Goal: Task Accomplishment & Management: Use online tool/utility

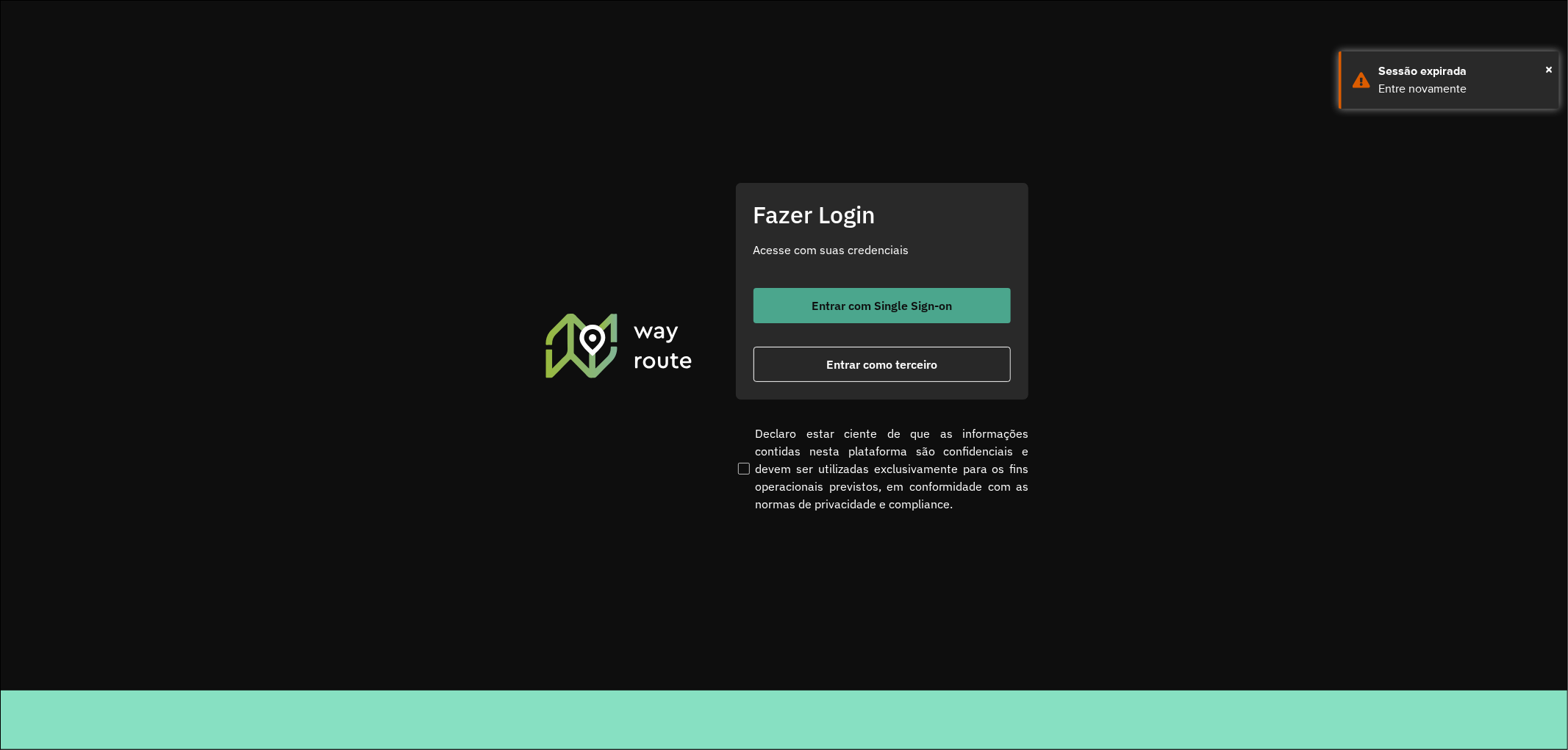
click at [840, 306] on span "Entrar com Single Sign-on" at bounding box center [882, 306] width 140 height 12
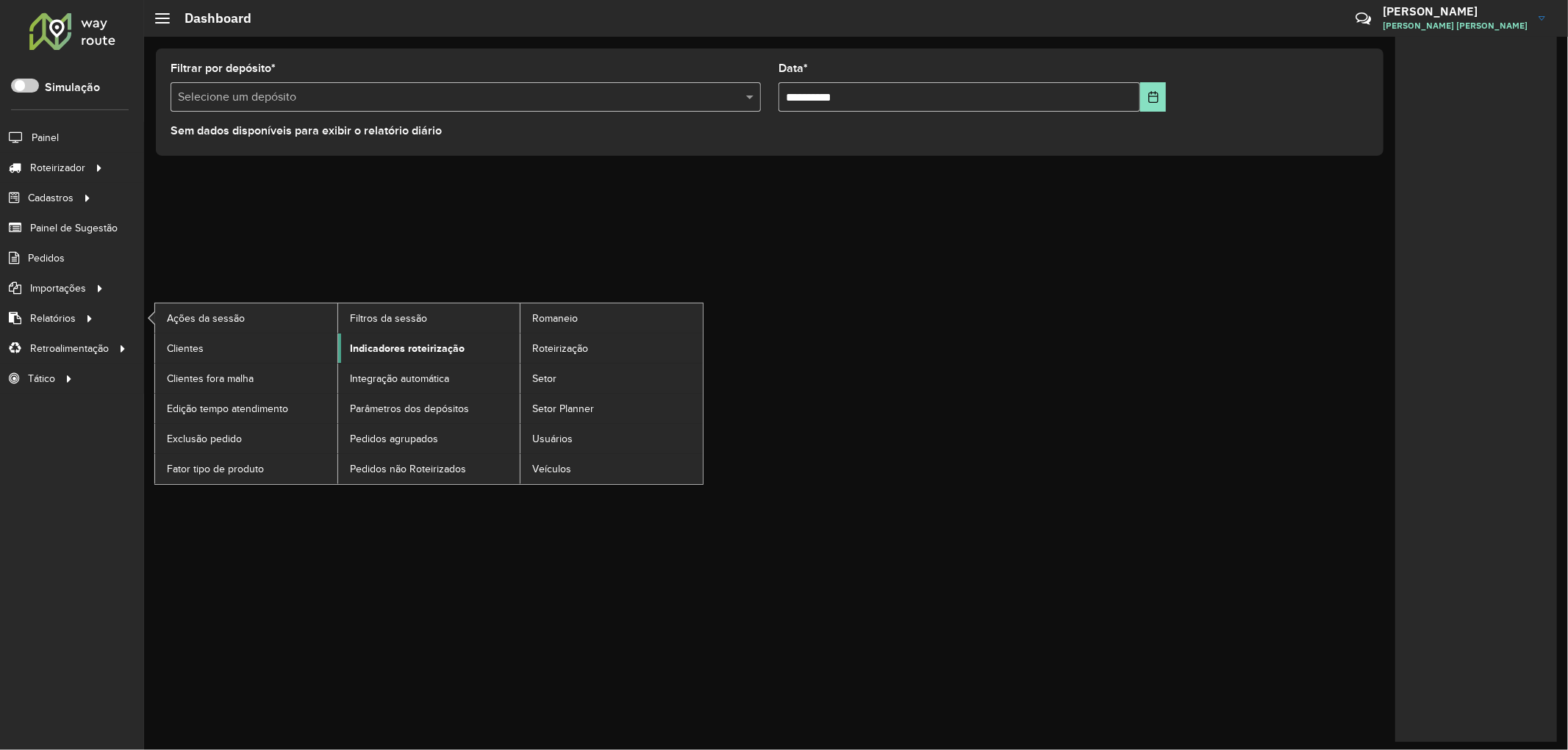
click at [431, 353] on span "Indicadores roteirização" at bounding box center [407, 349] width 115 height 15
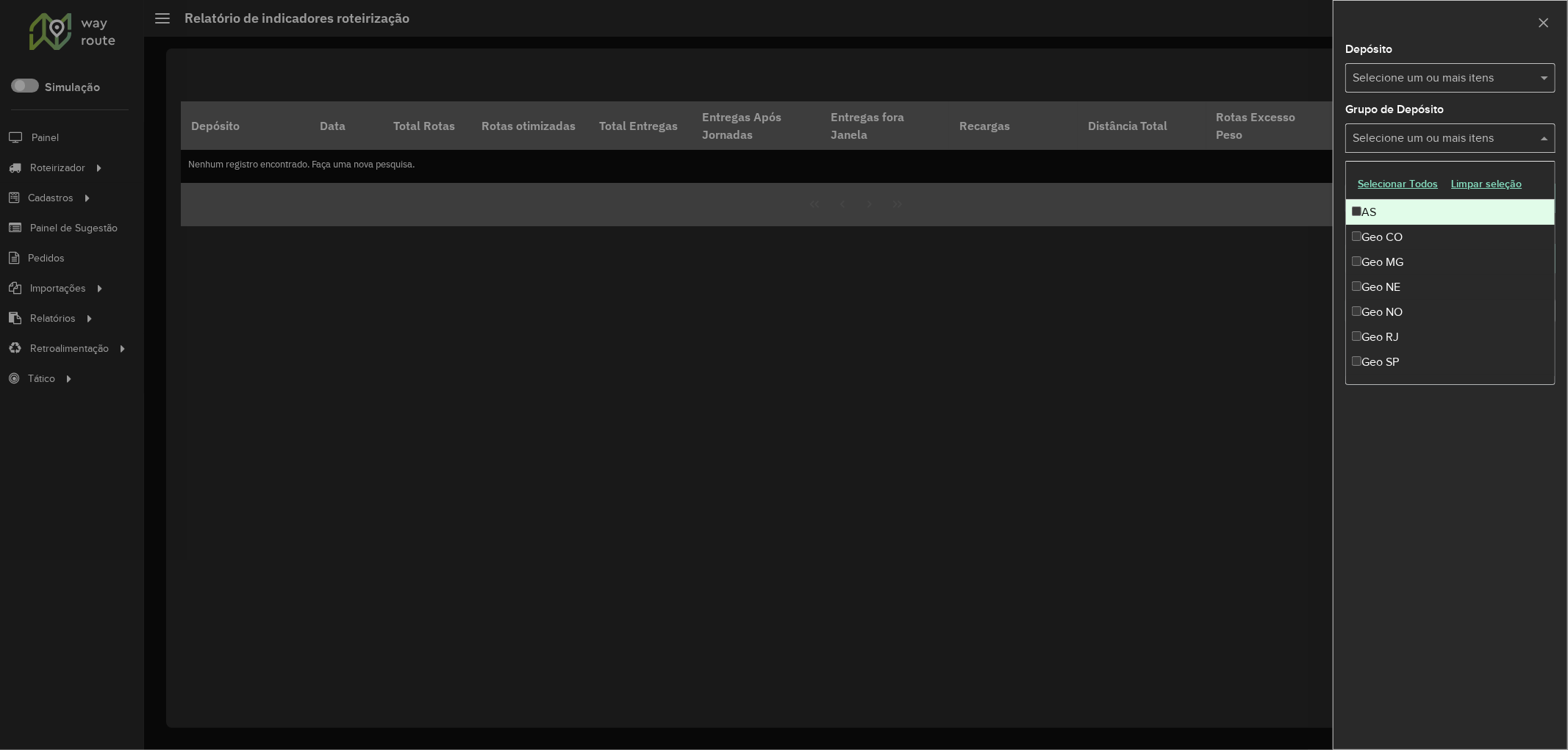
click at [1412, 142] on input "text" at bounding box center [1444, 139] width 188 height 17
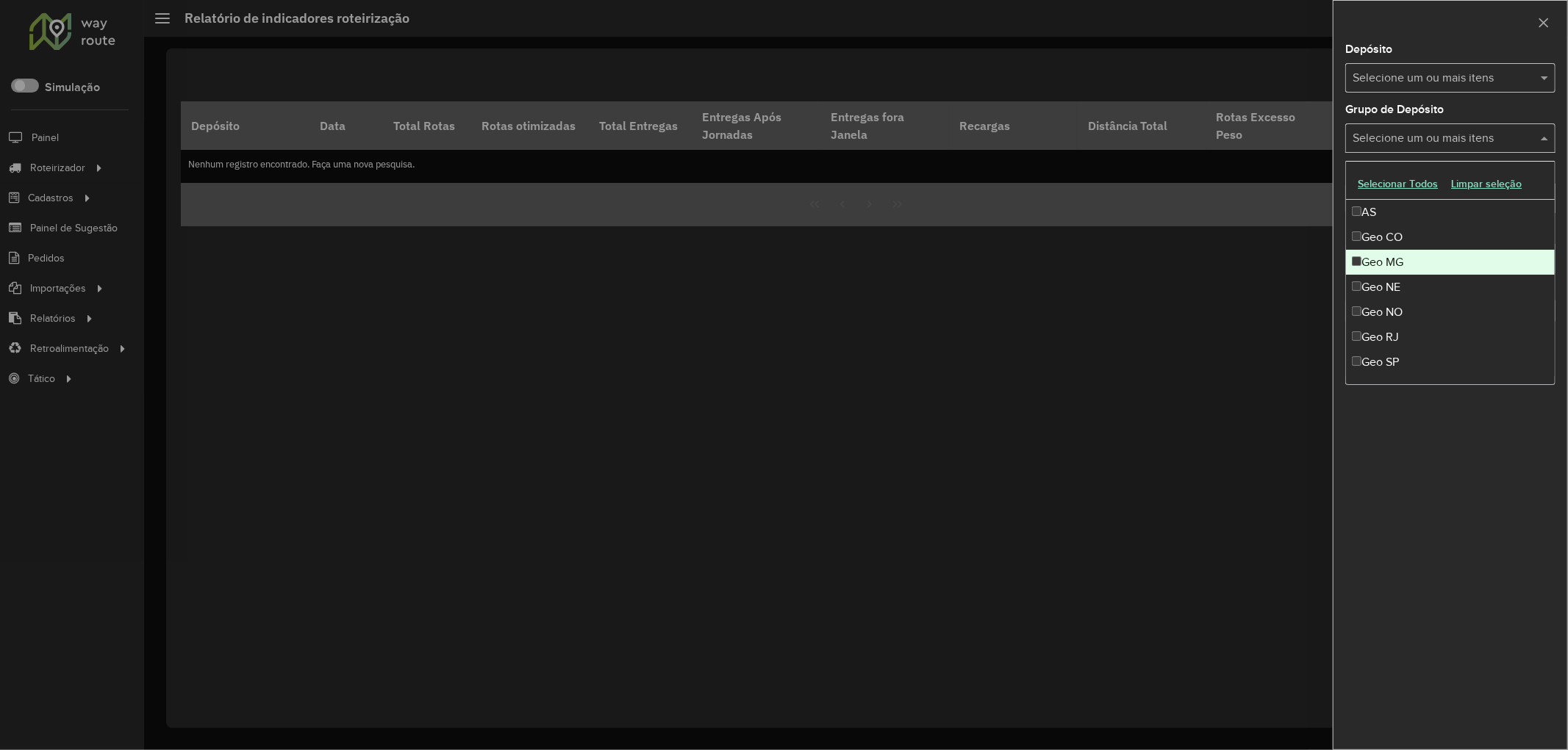
click at [1415, 258] on div "Geo MG" at bounding box center [1450, 262] width 209 height 25
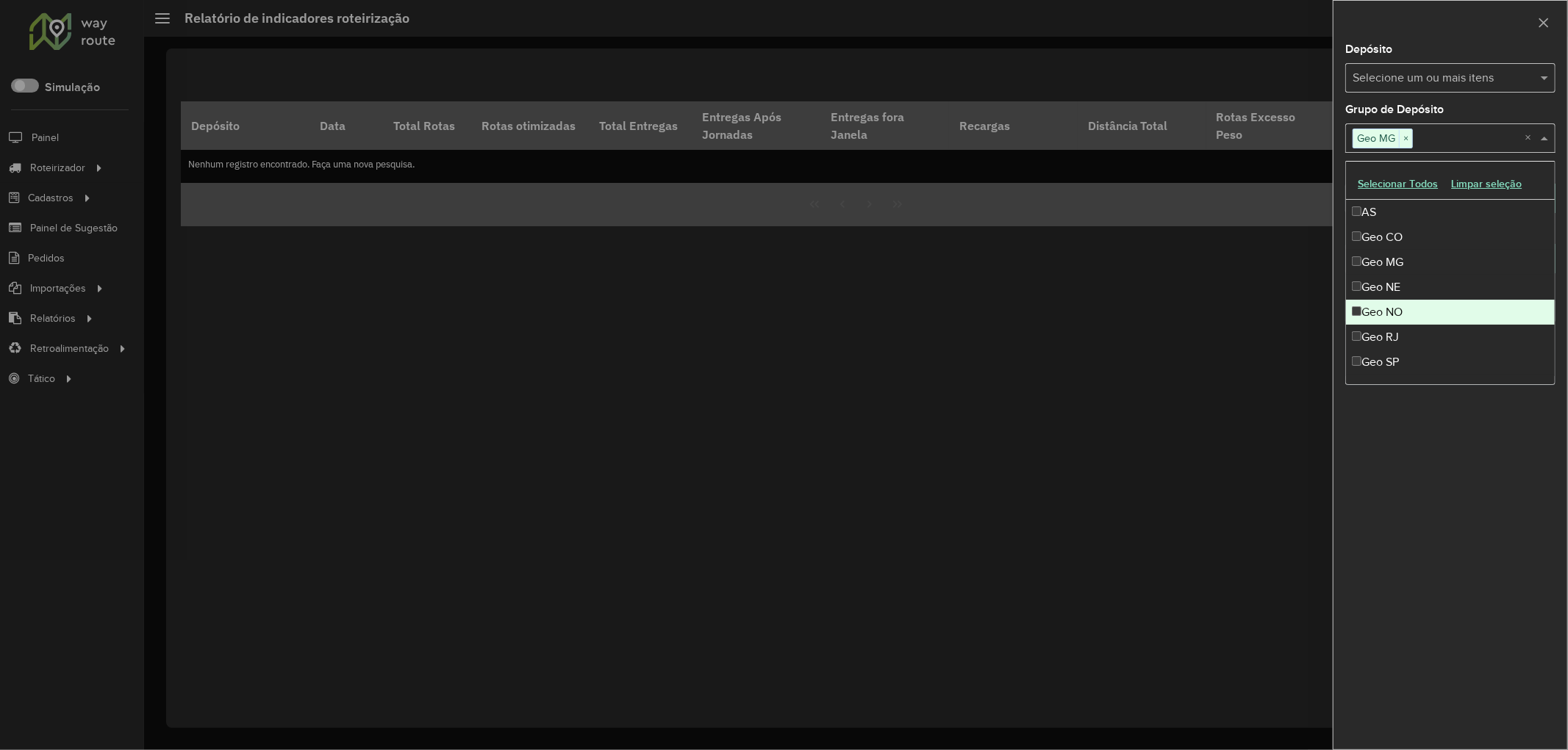
click at [1413, 314] on div "Geo NO" at bounding box center [1450, 312] width 209 height 25
click at [1407, 331] on div "Geo RJ" at bounding box center [1450, 337] width 209 height 25
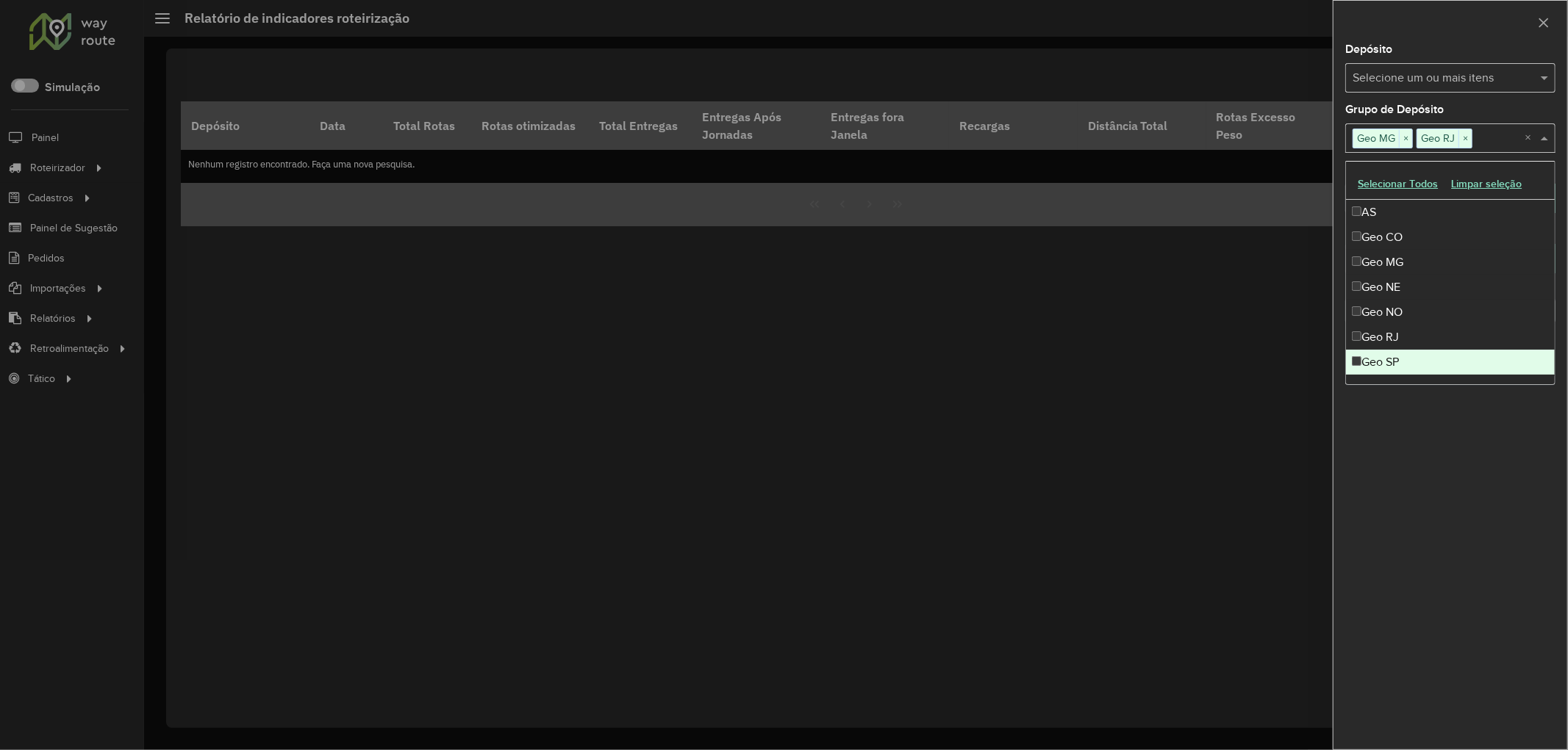
click at [1405, 355] on div "Geo SP" at bounding box center [1450, 361] width 209 height 25
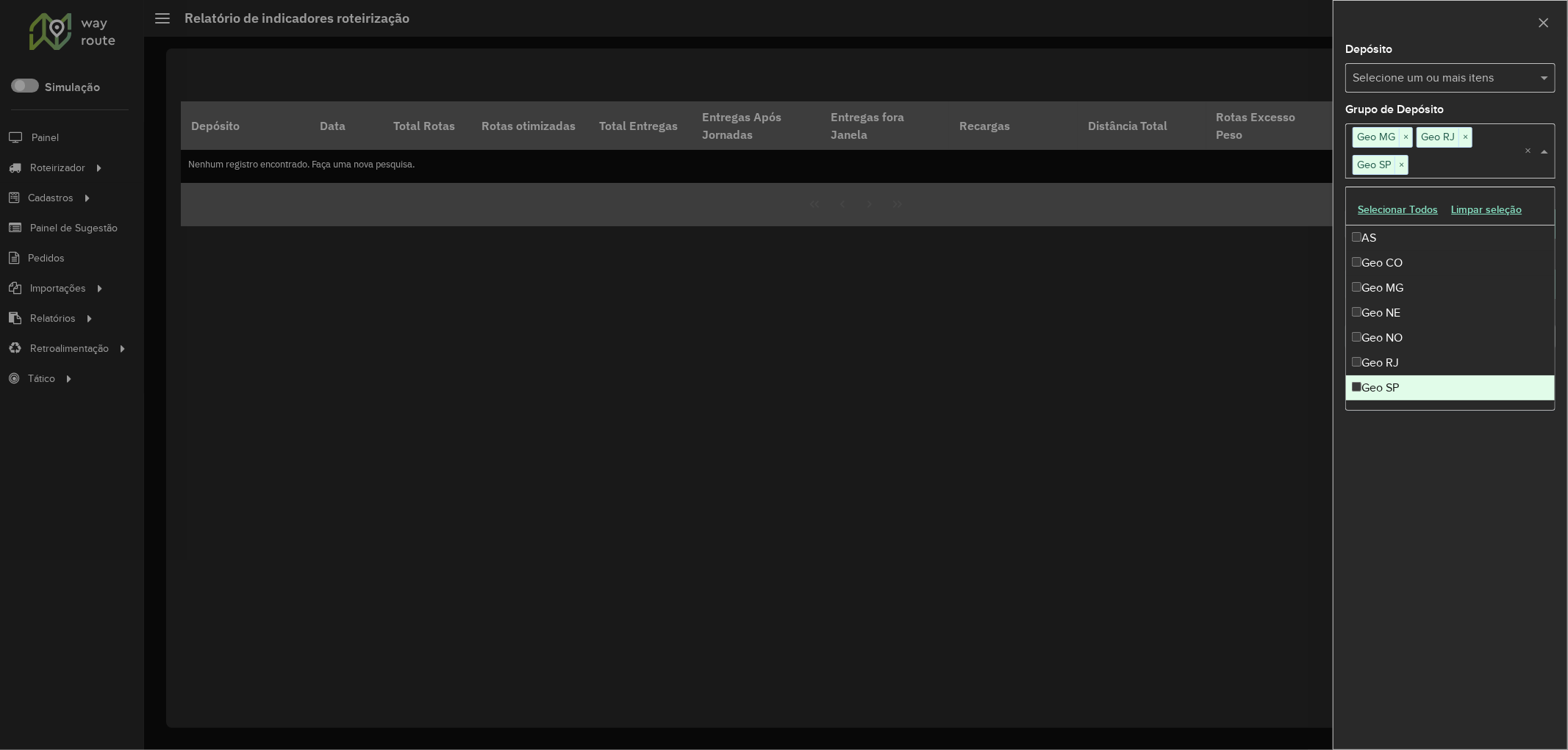
click at [1439, 465] on div "**********" at bounding box center [1450, 397] width 234 height 706
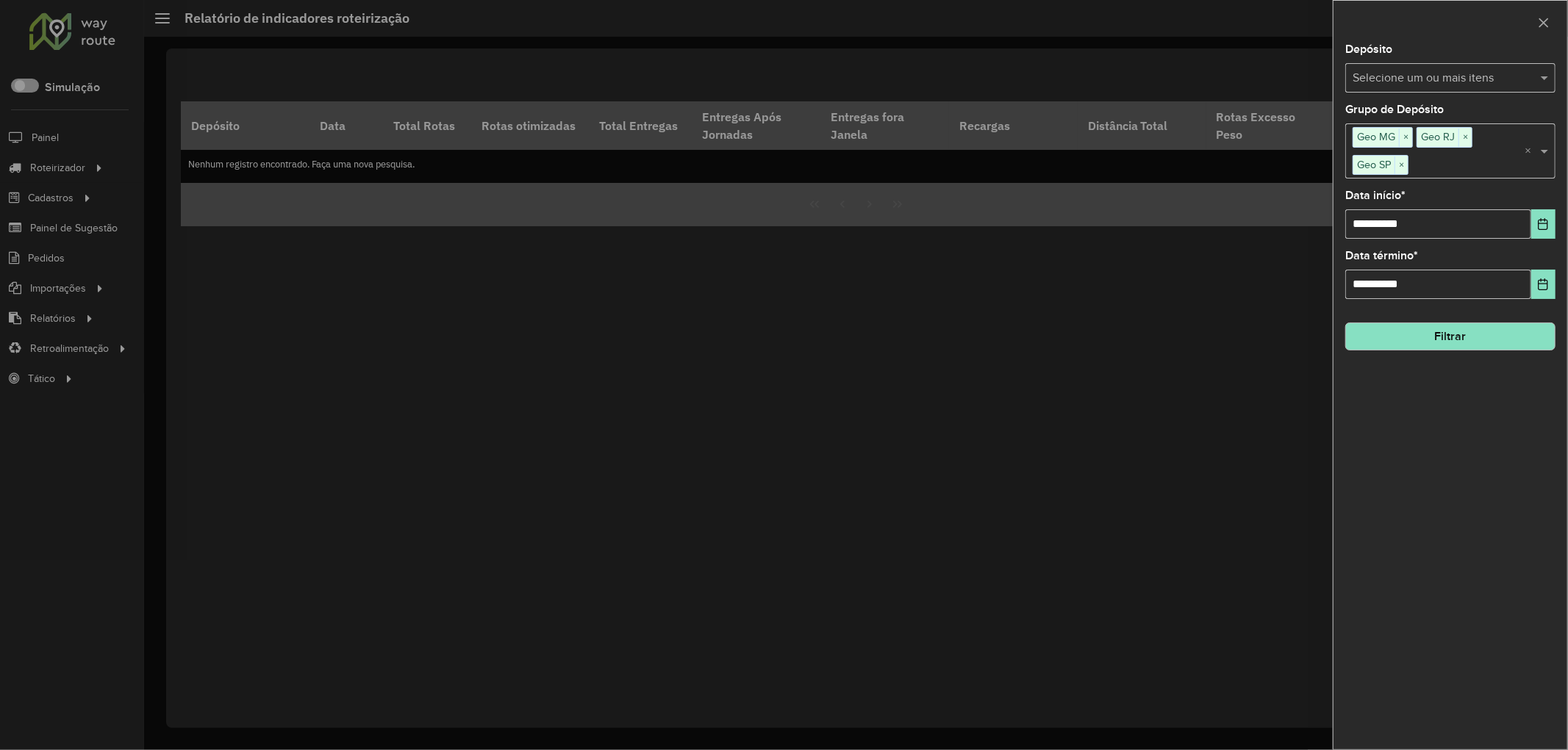
click at [1408, 337] on button "Filtrar" at bounding box center [1450, 336] width 210 height 28
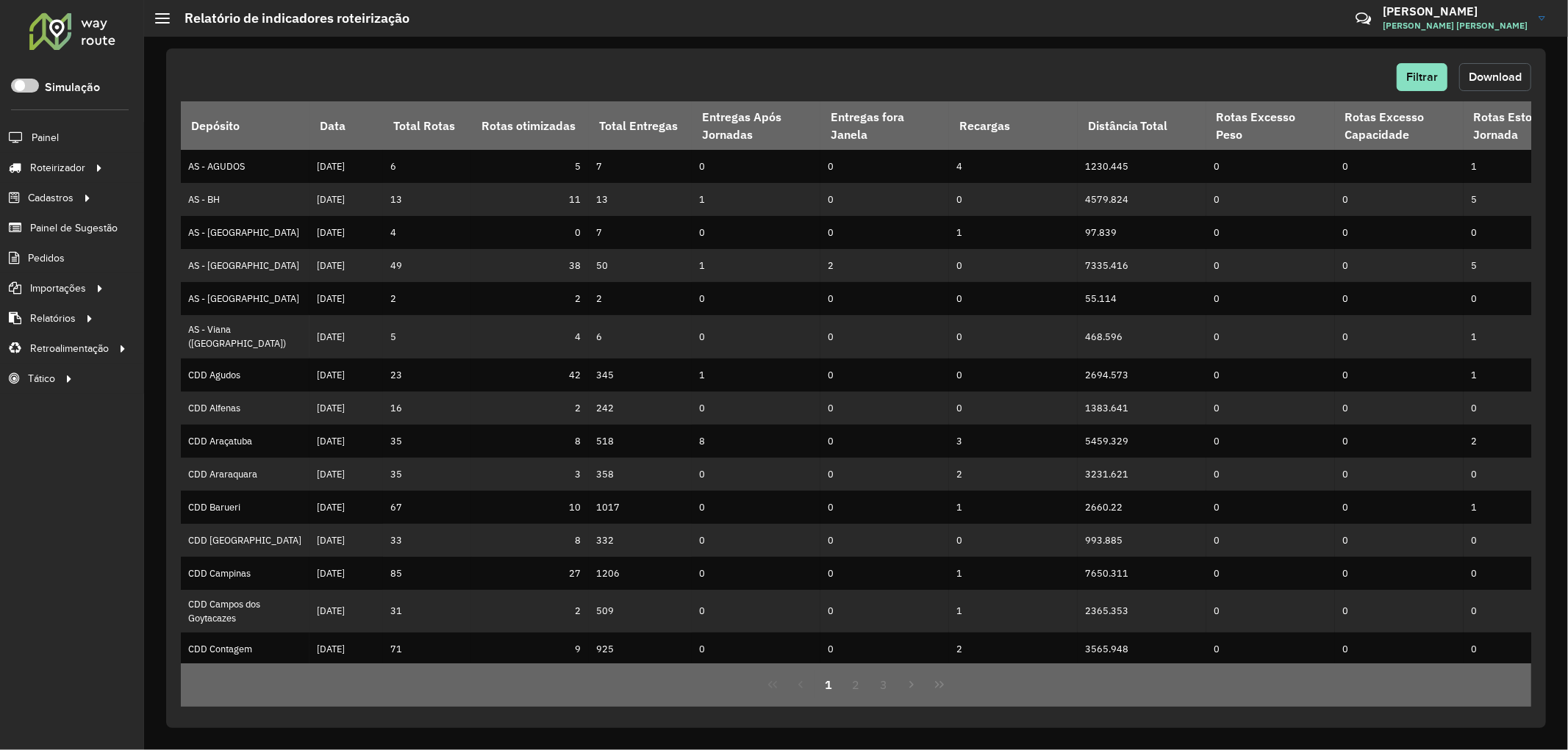
click at [1501, 79] on span "Download" at bounding box center [1496, 77] width 53 height 13
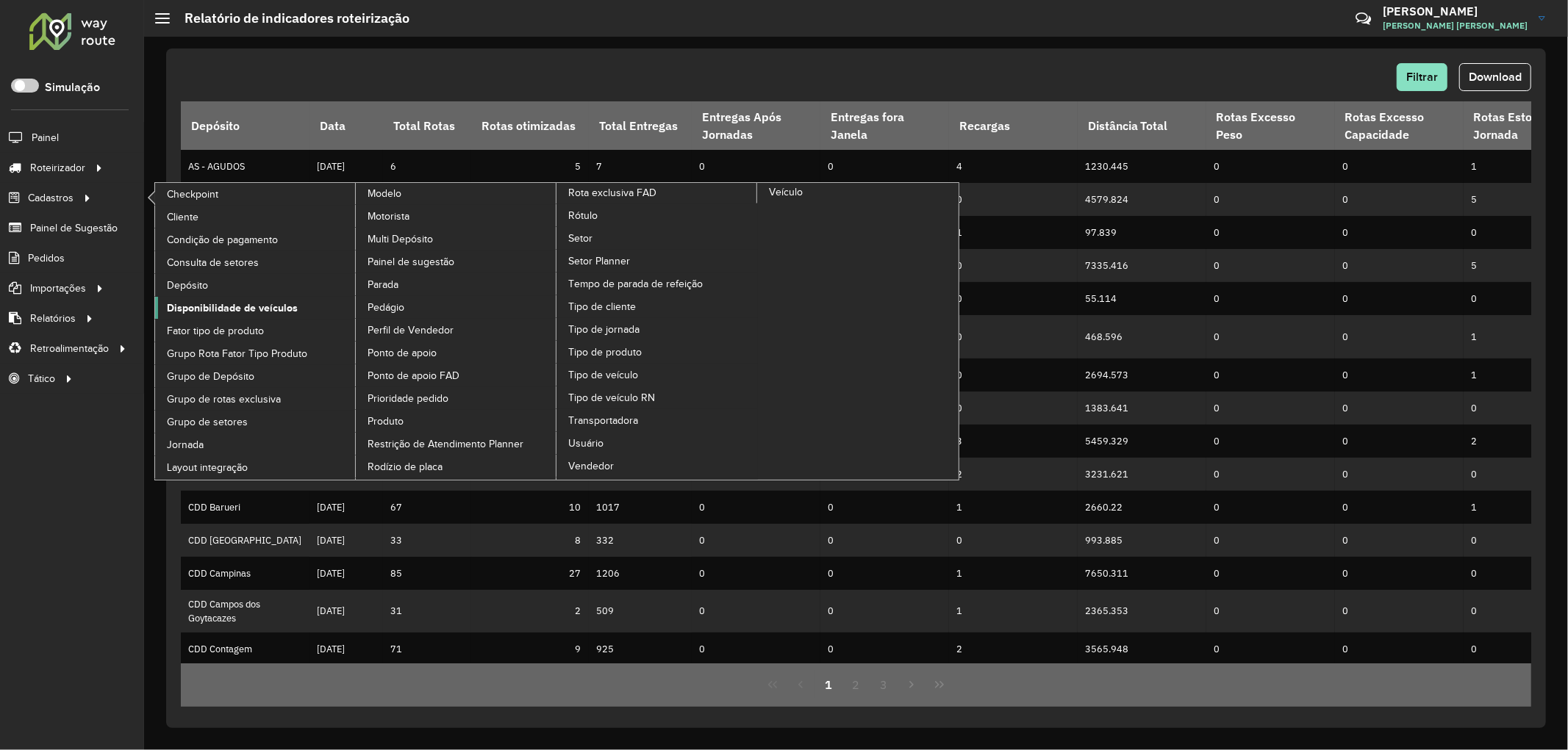
click at [263, 309] on span "Disponibilidade de veículos" at bounding box center [233, 308] width 131 height 15
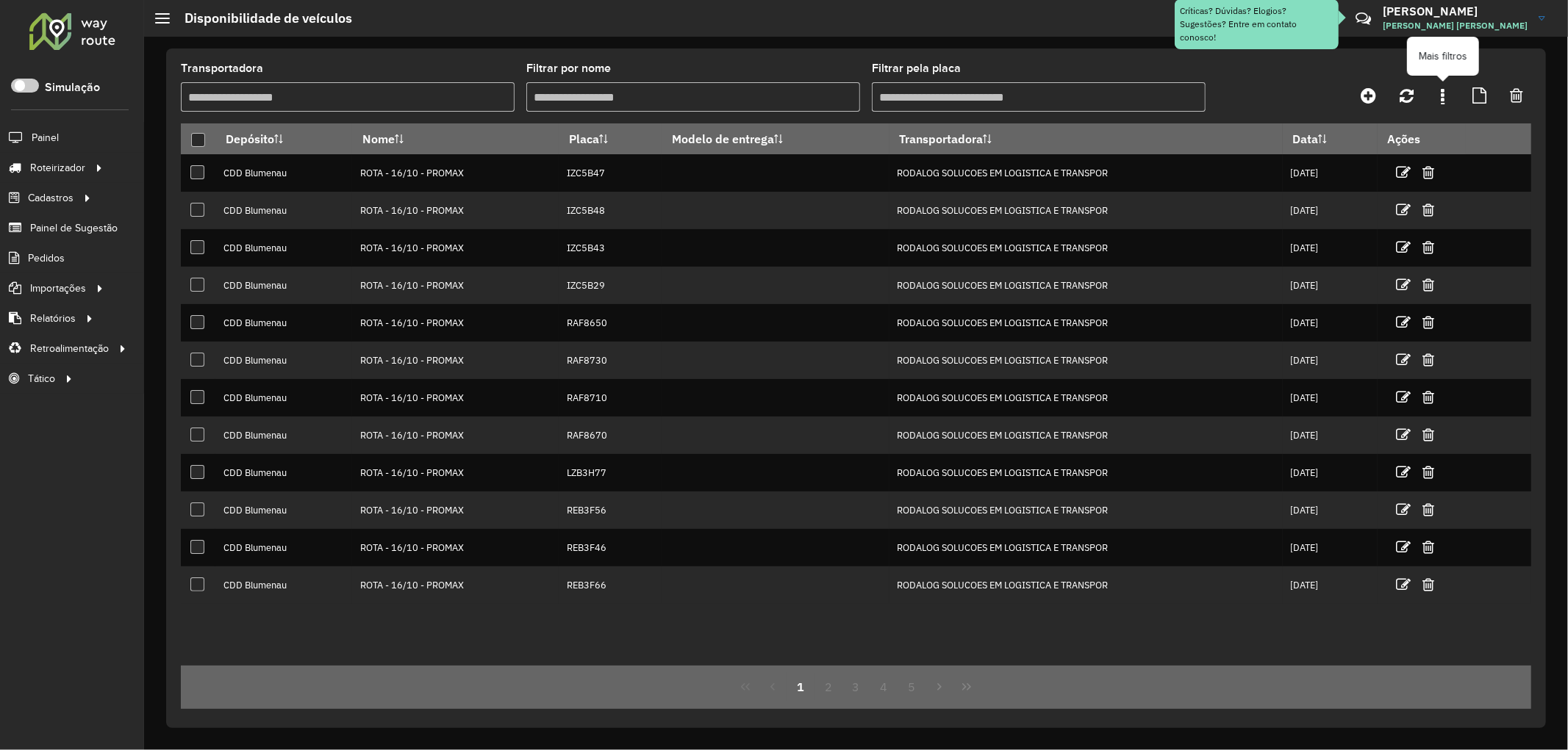
click at [1447, 107] on link at bounding box center [1443, 95] width 29 height 26
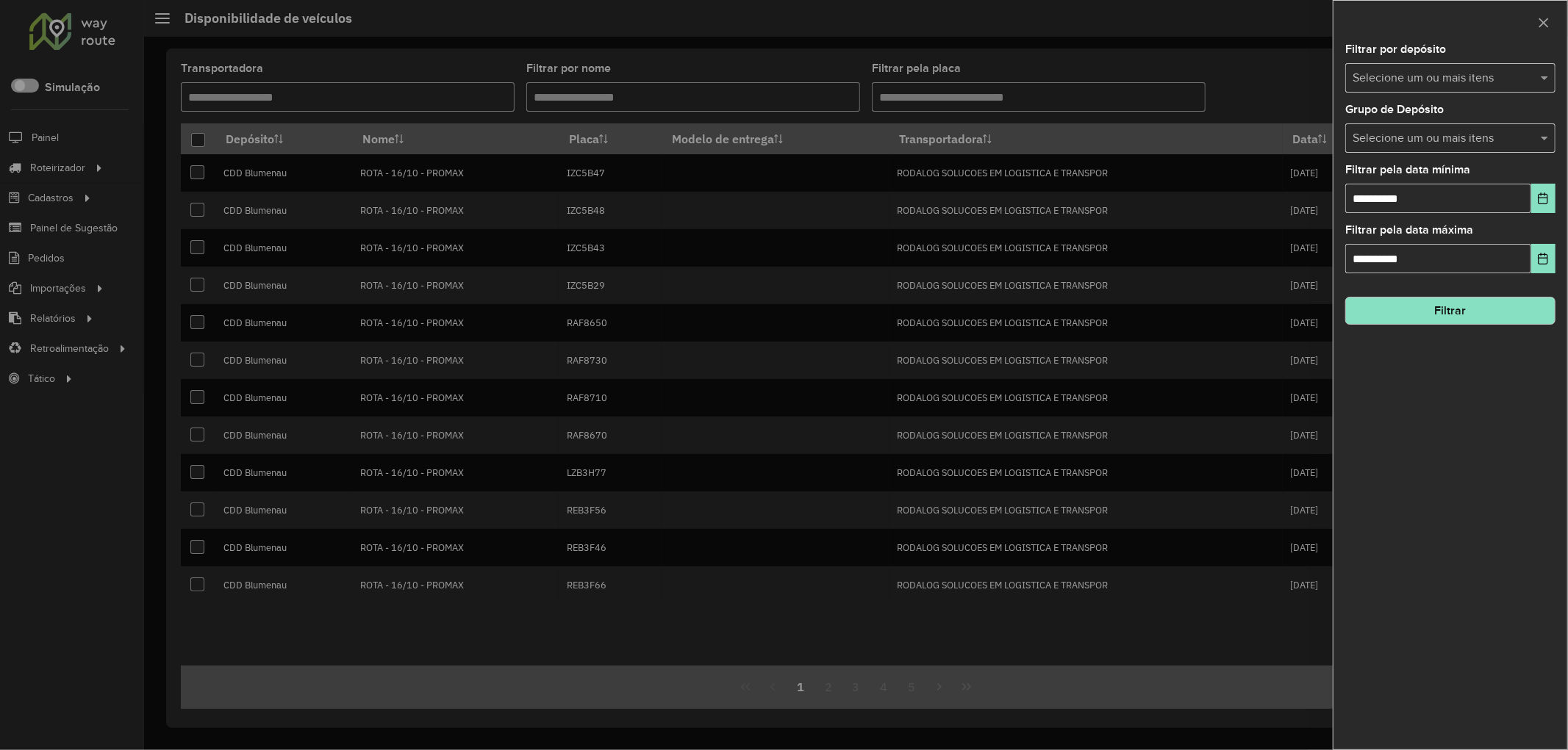
click at [1417, 134] on input "text" at bounding box center [1444, 139] width 188 height 17
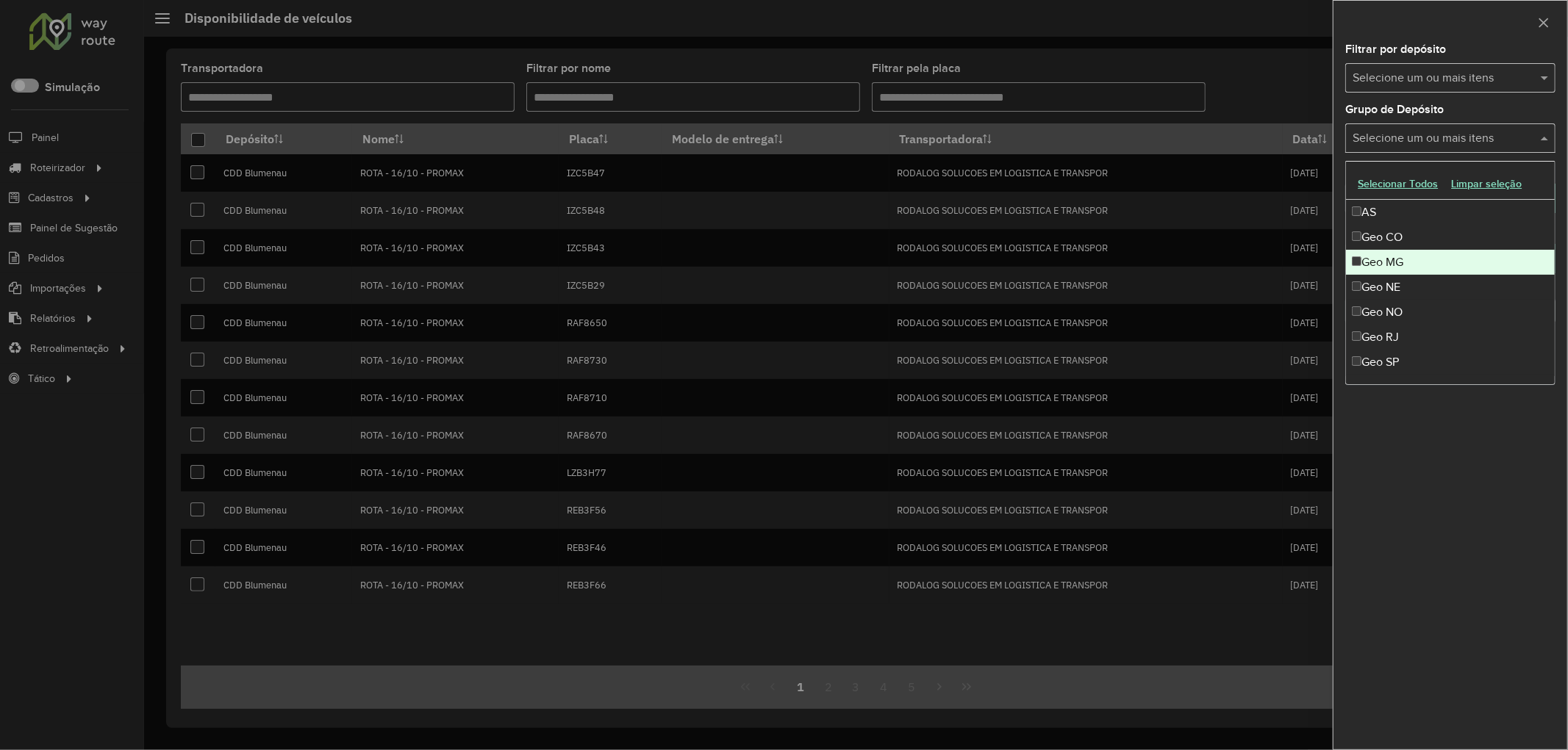
click at [1395, 269] on div "Geo MG" at bounding box center [1450, 262] width 209 height 25
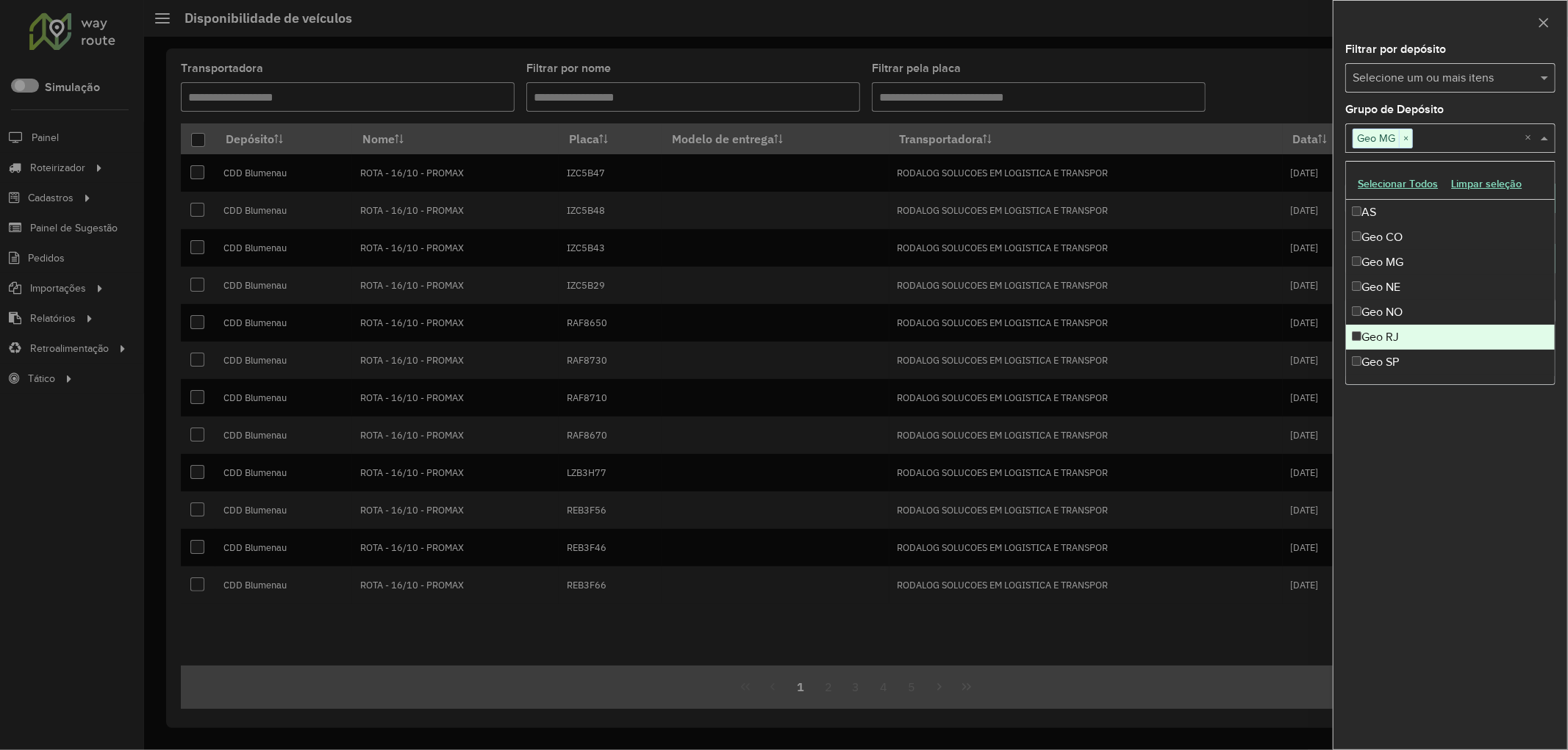
click at [1400, 337] on div "Geo RJ" at bounding box center [1450, 337] width 209 height 25
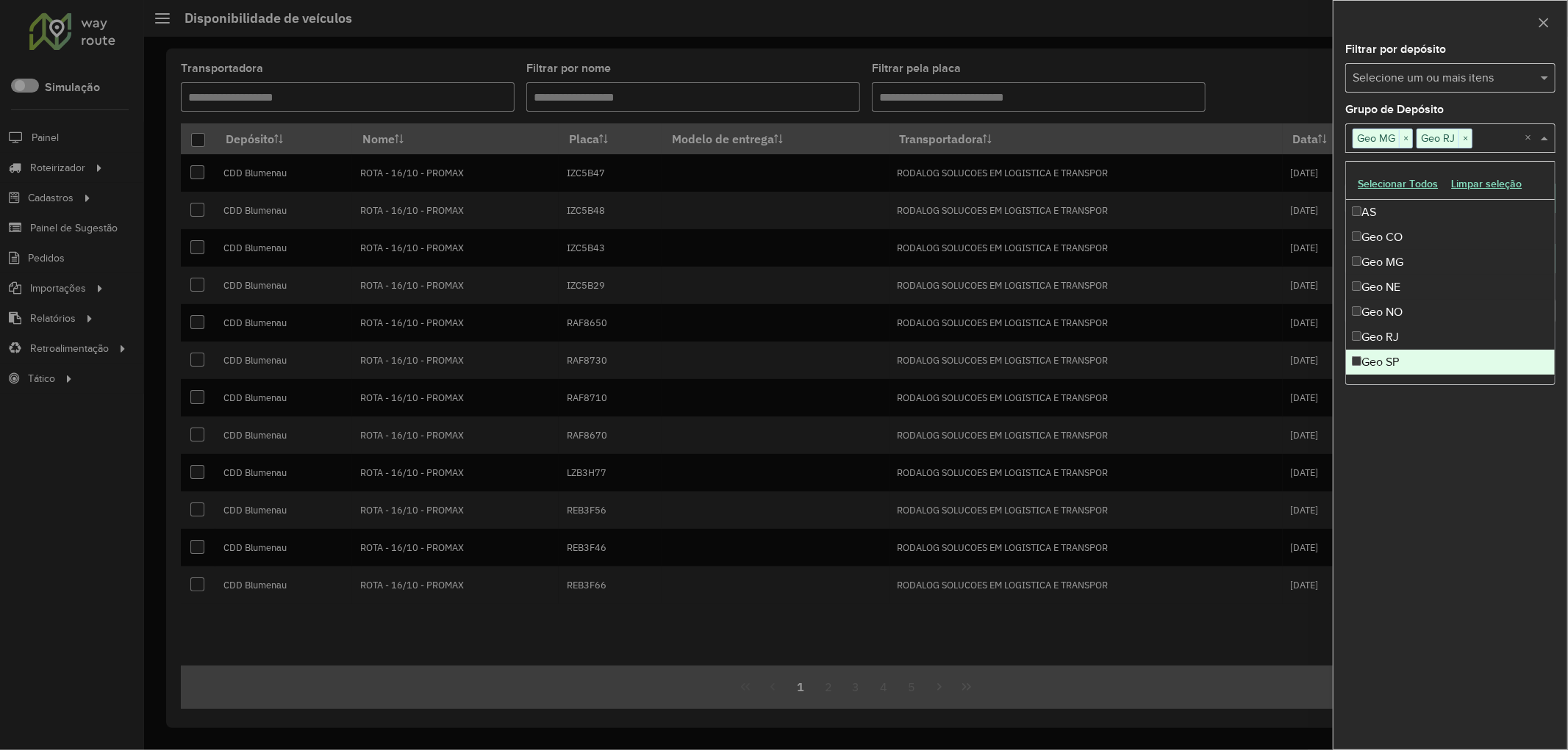
click at [1397, 357] on div "Geo SP" at bounding box center [1450, 361] width 209 height 25
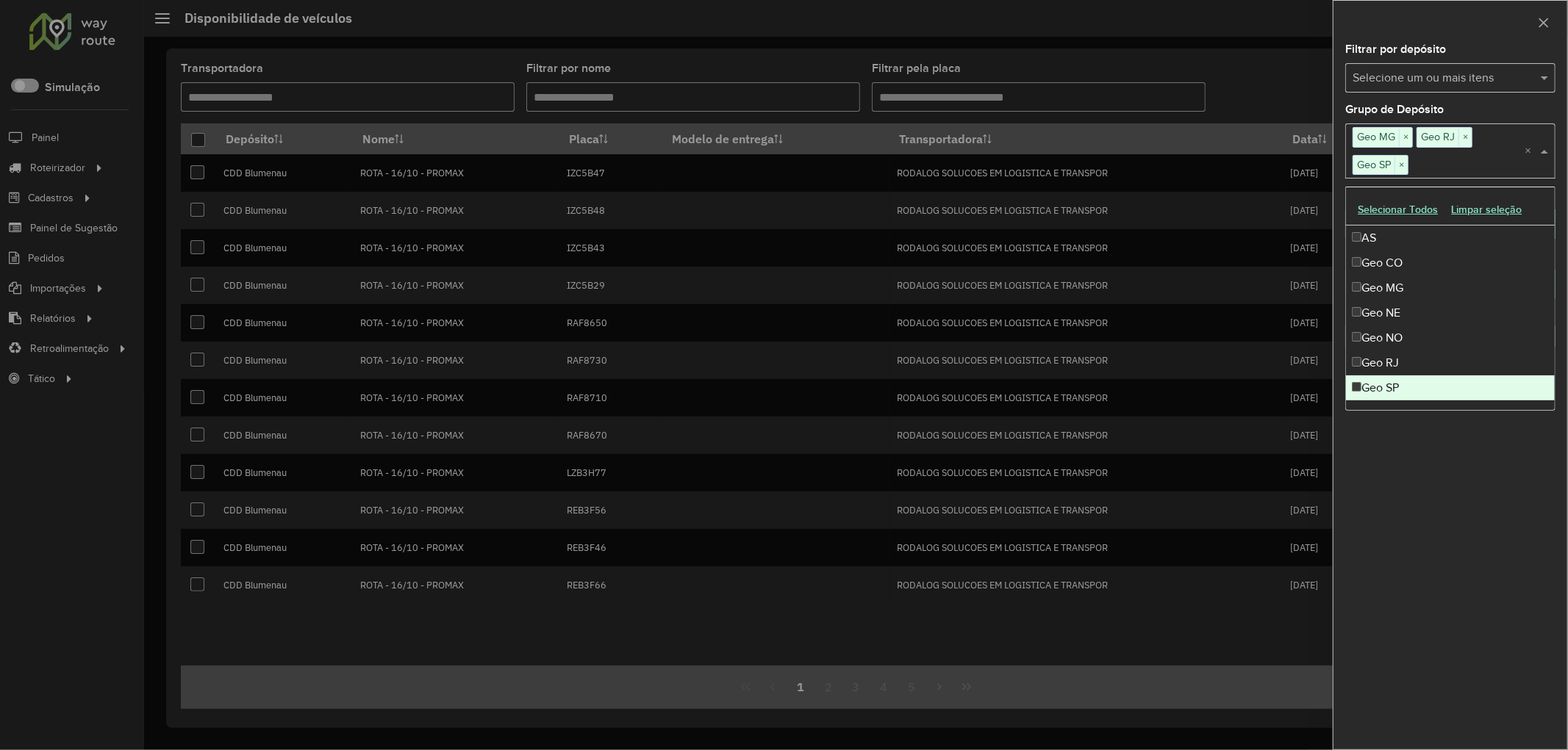
click at [1459, 498] on div "**********" at bounding box center [1450, 397] width 234 height 706
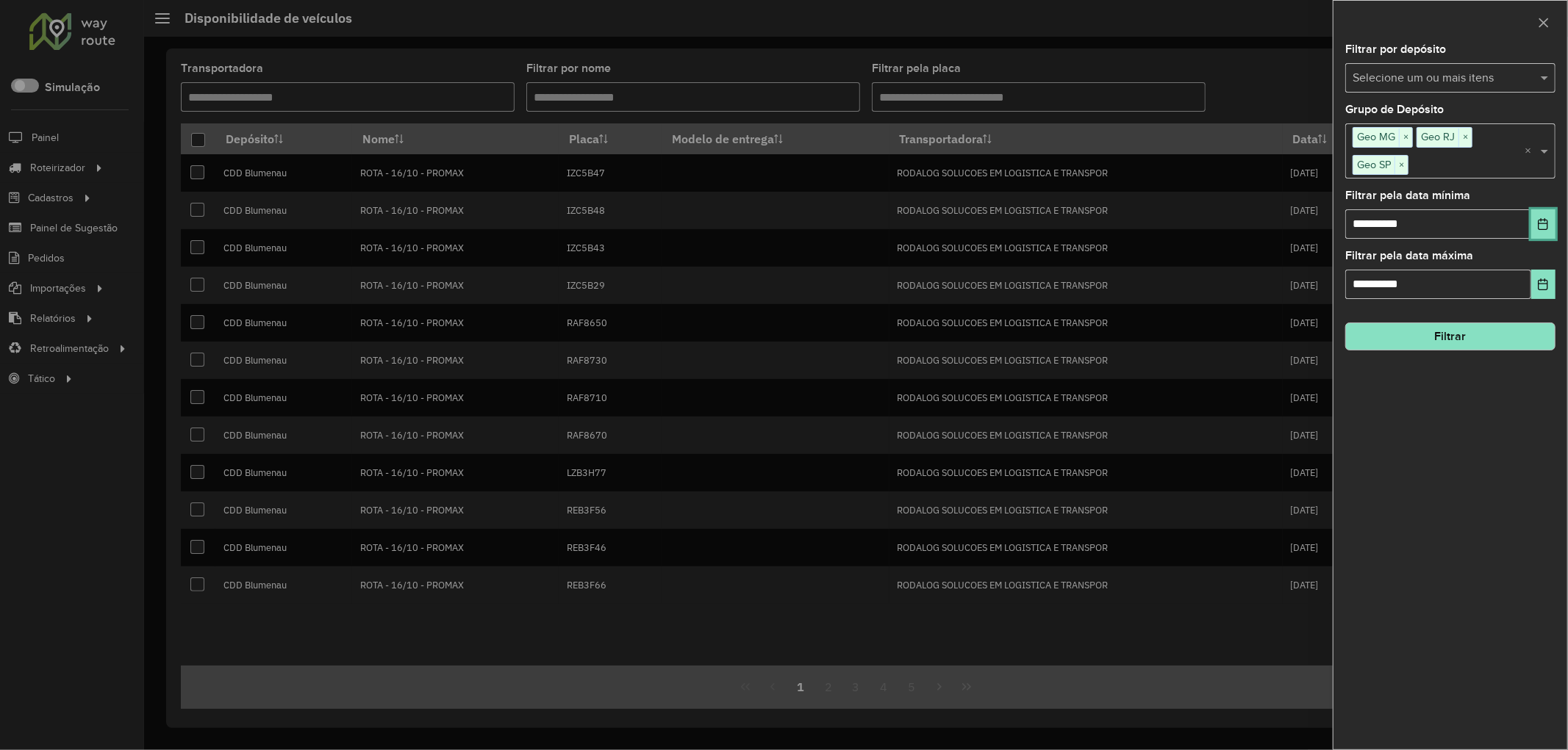
click at [1540, 225] on icon "Choose Date" at bounding box center [1543, 224] width 12 height 12
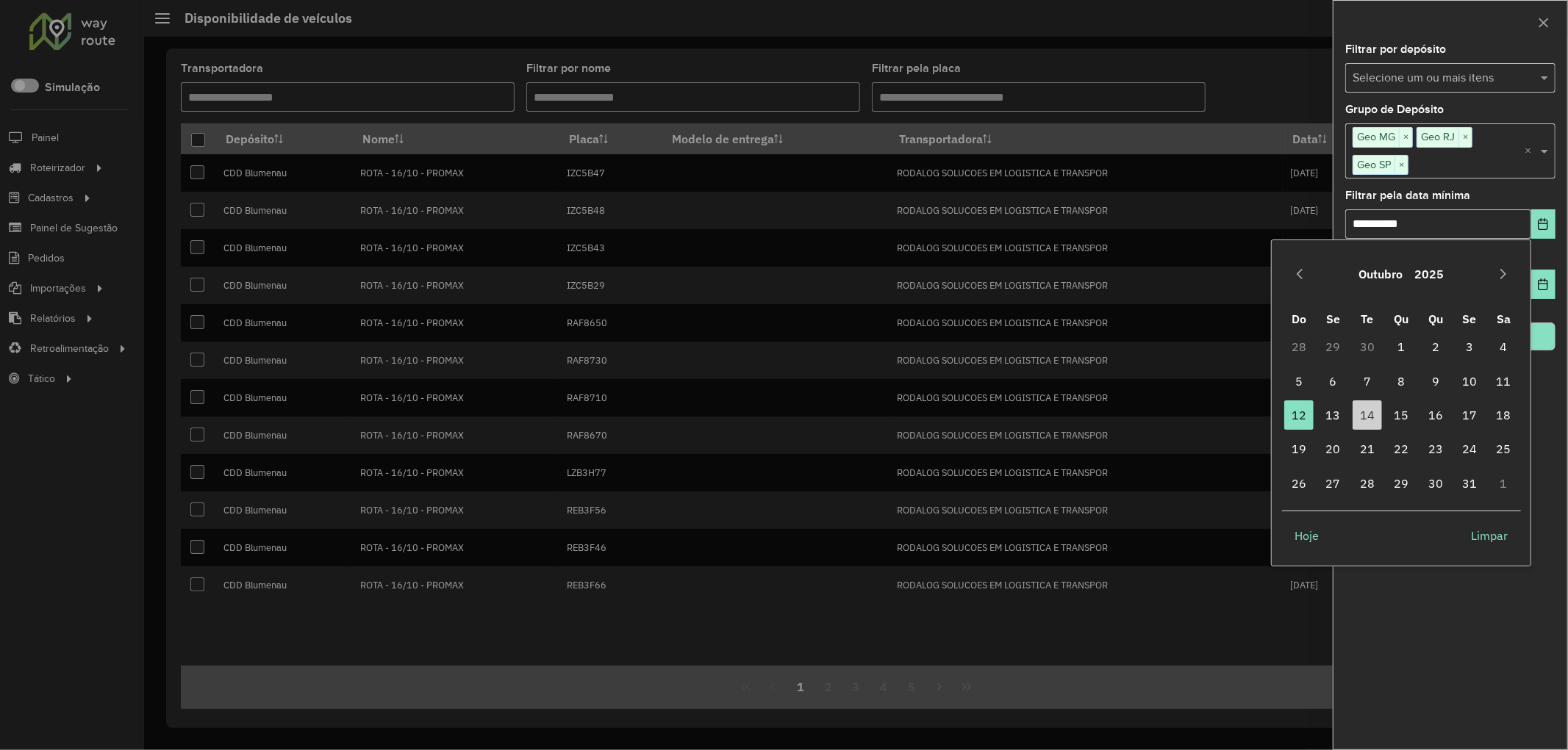
click at [1566, 652] on div "**********" at bounding box center [1450, 375] width 235 height 750
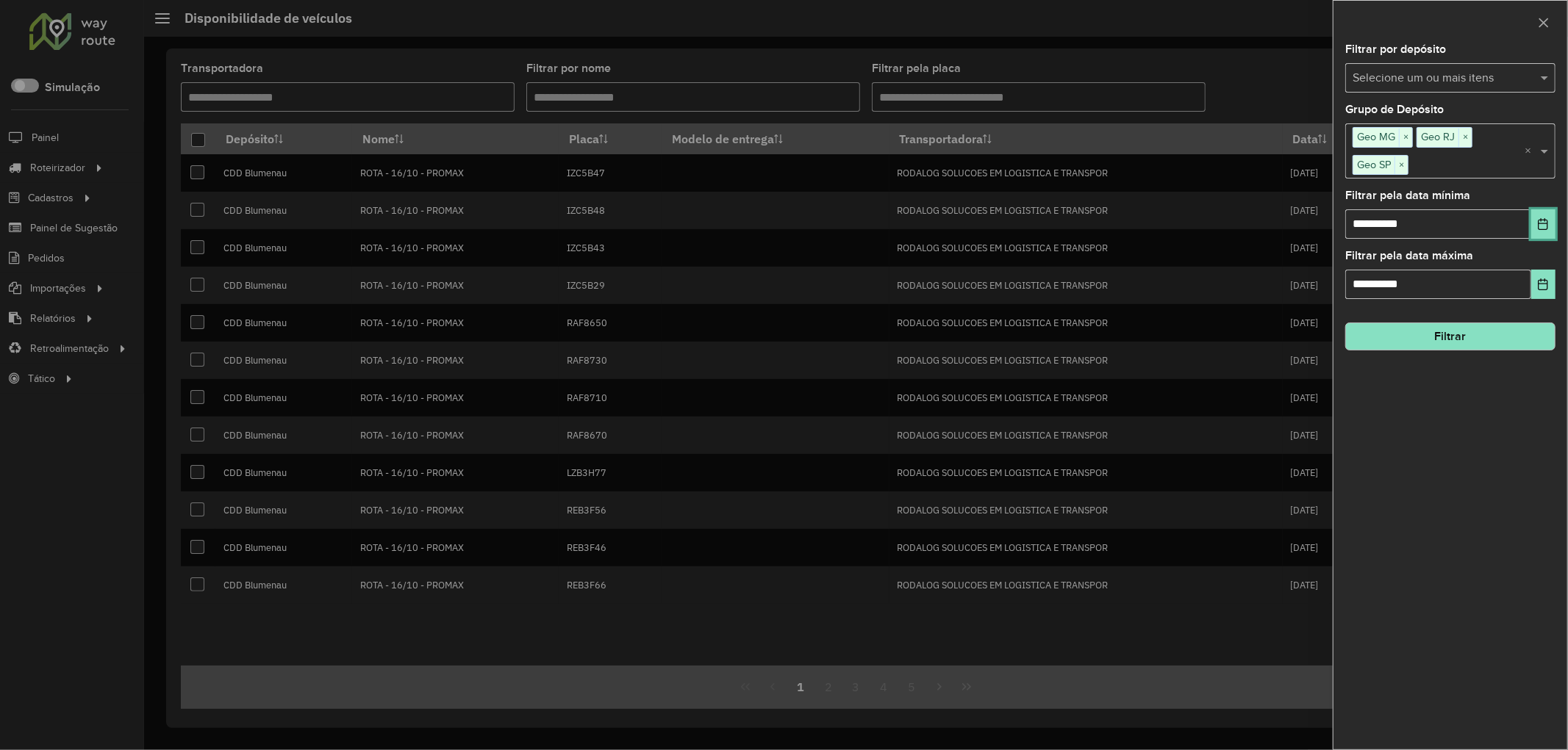
click at [1542, 230] on button "Choose Date" at bounding box center [1544, 224] width 24 height 29
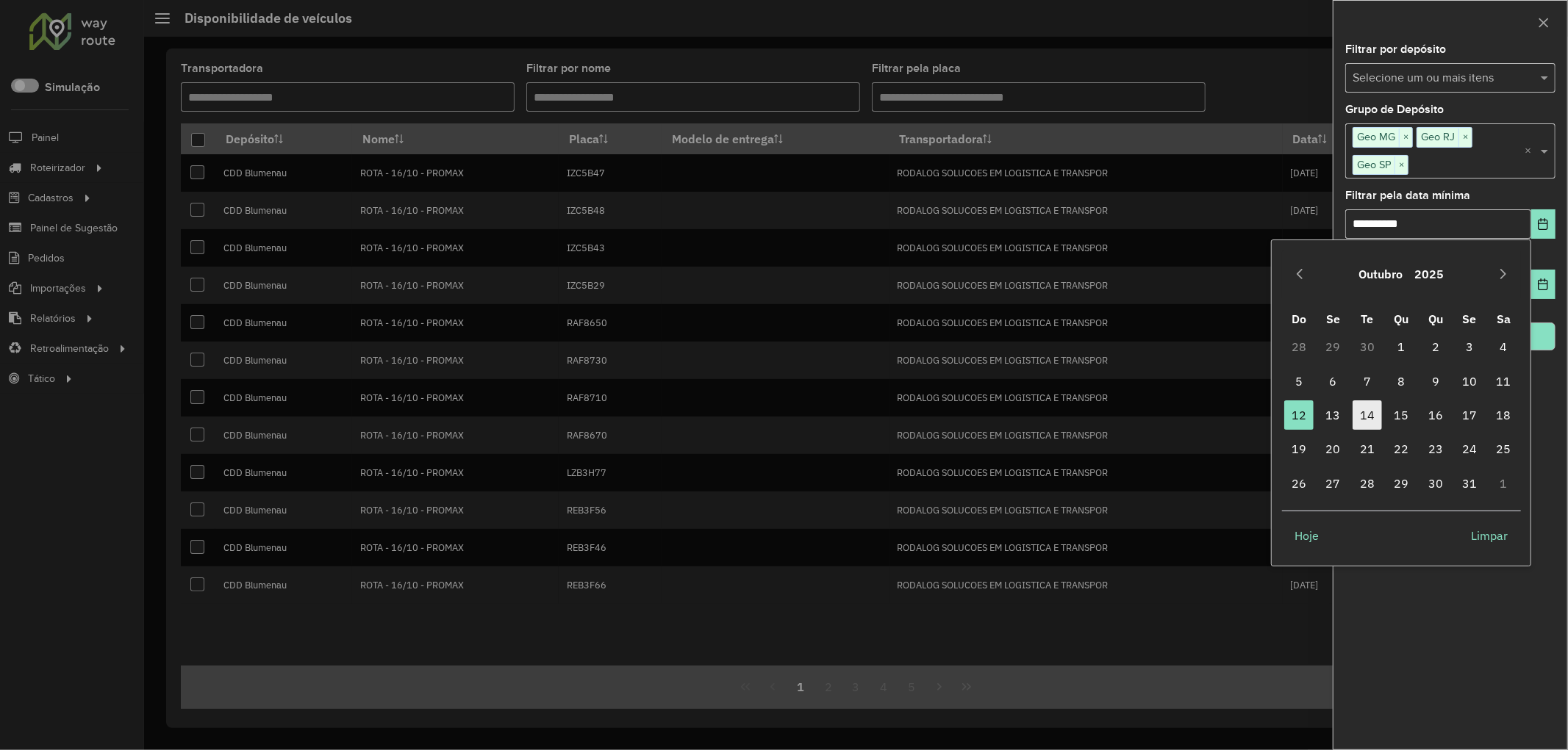
click at [1371, 419] on span "14" at bounding box center [1367, 415] width 29 height 29
type input "**********"
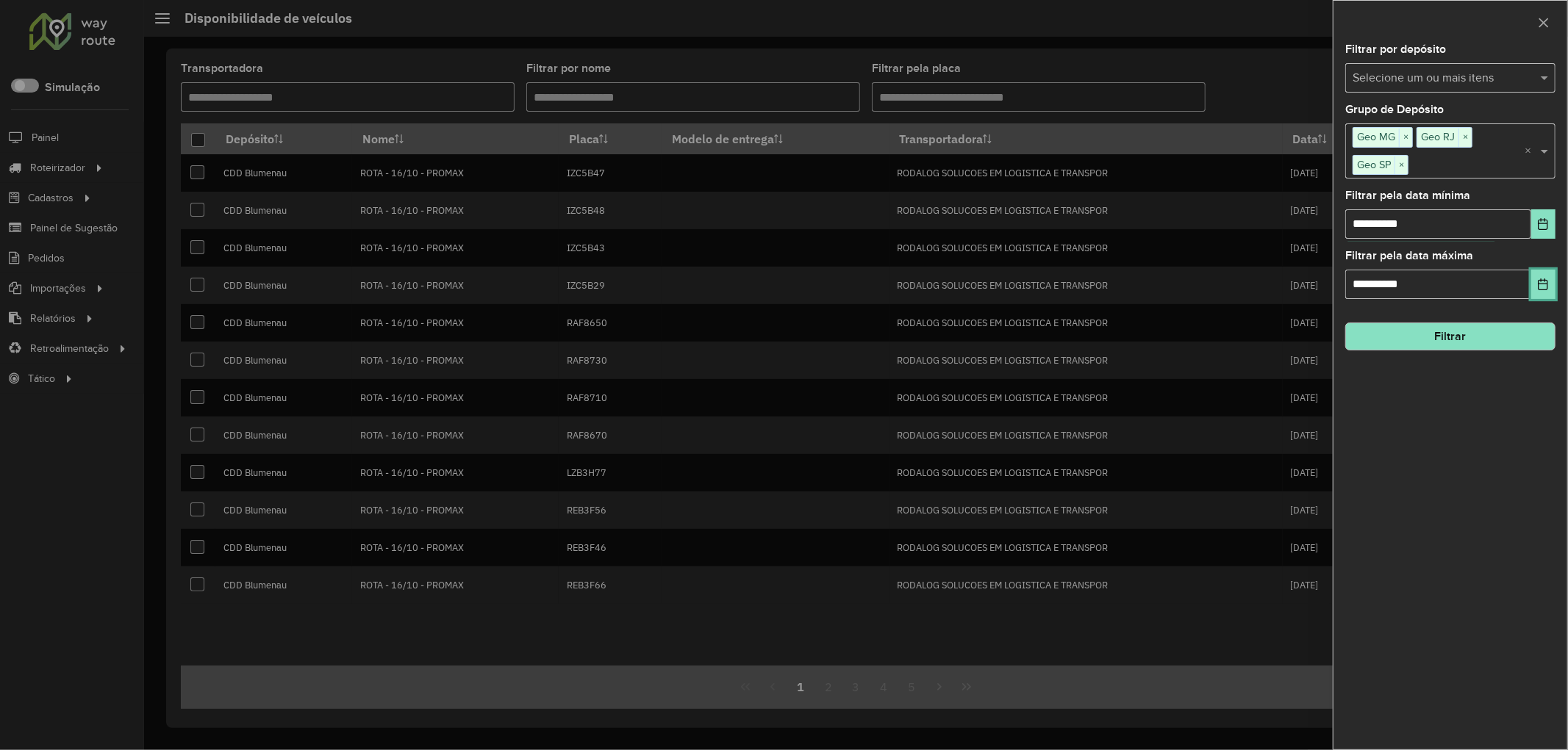
click at [1548, 283] on icon "Choose Date" at bounding box center [1543, 285] width 12 height 12
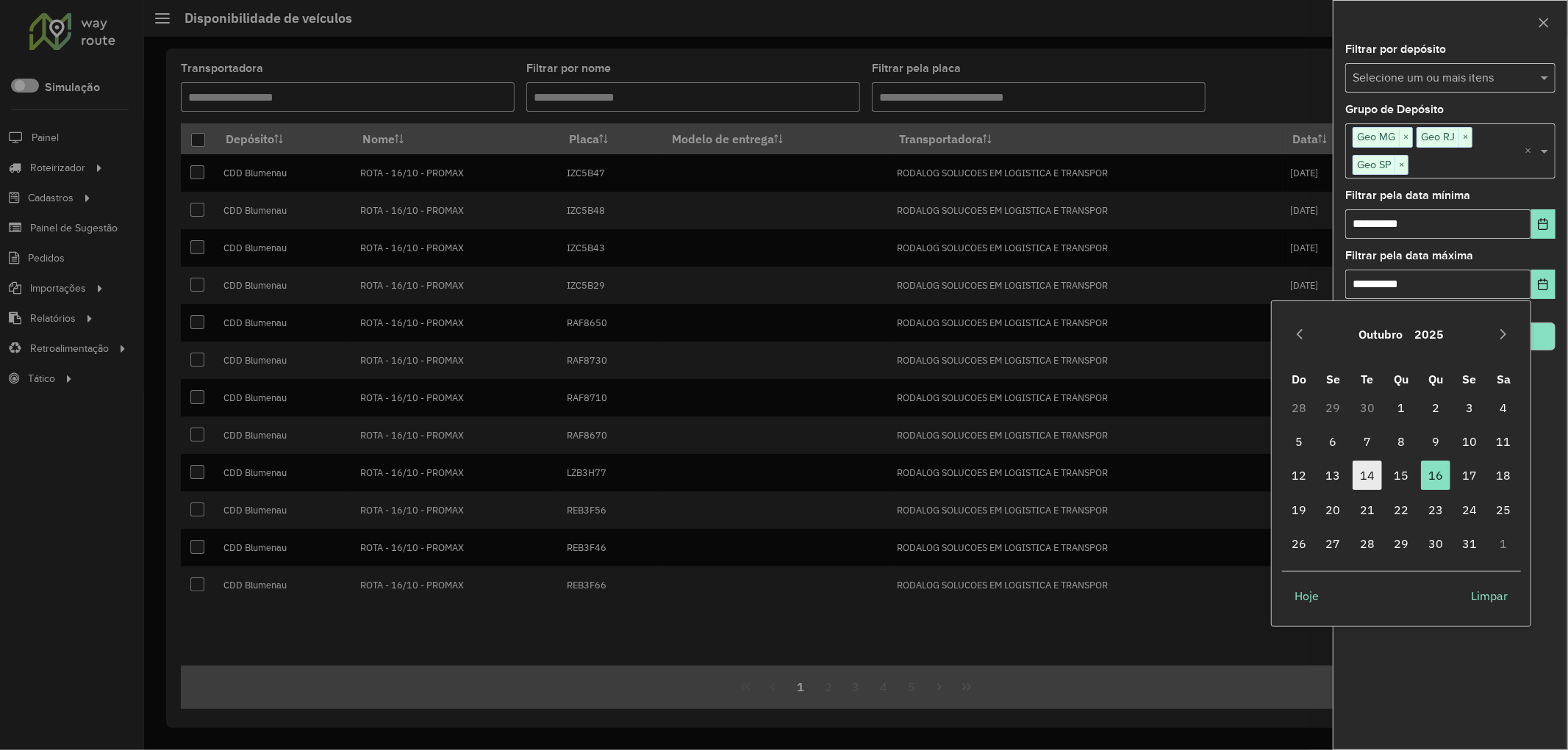
click at [1365, 472] on span "14" at bounding box center [1367, 475] width 29 height 29
type input "**********"
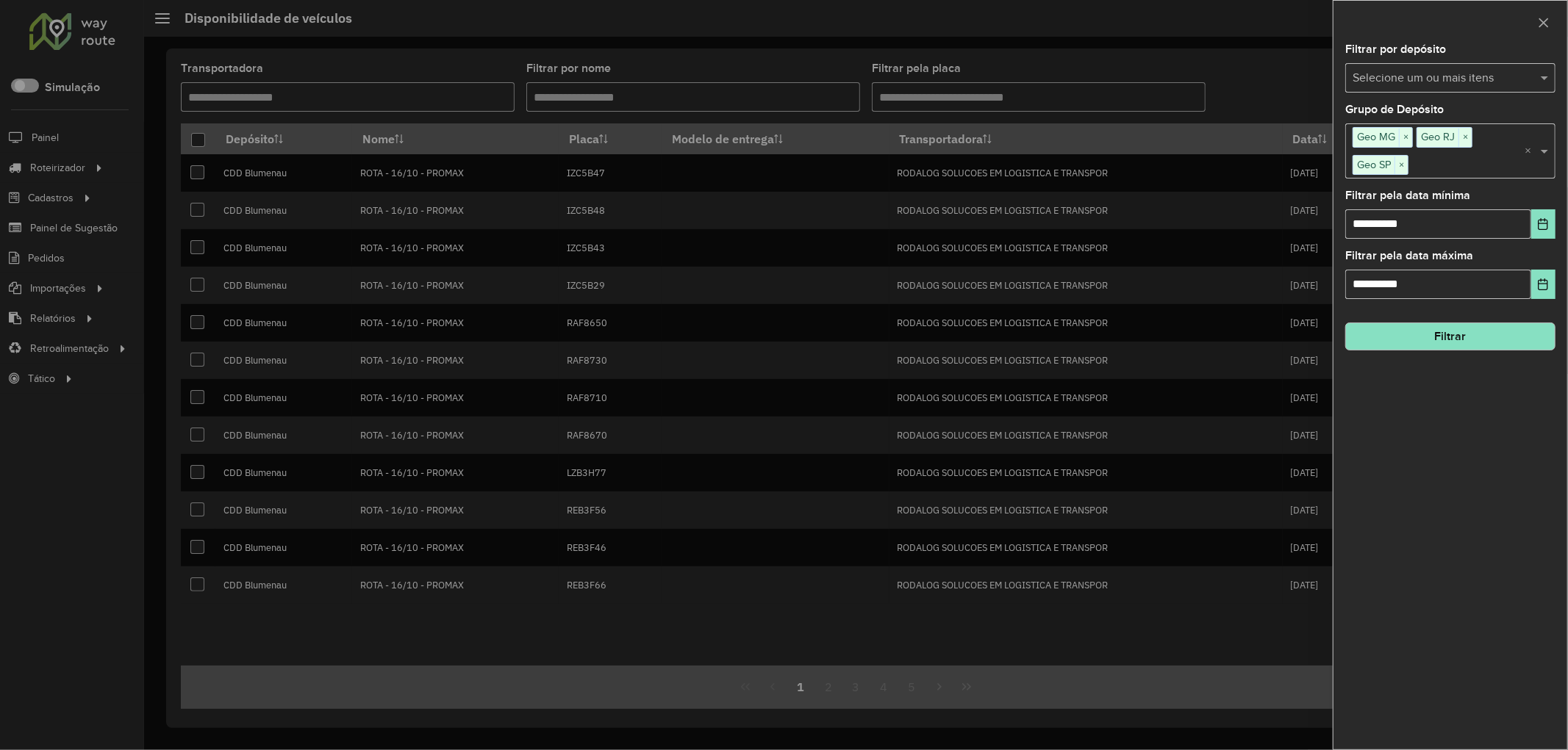
click at [1414, 343] on button "Filtrar" at bounding box center [1450, 336] width 210 height 28
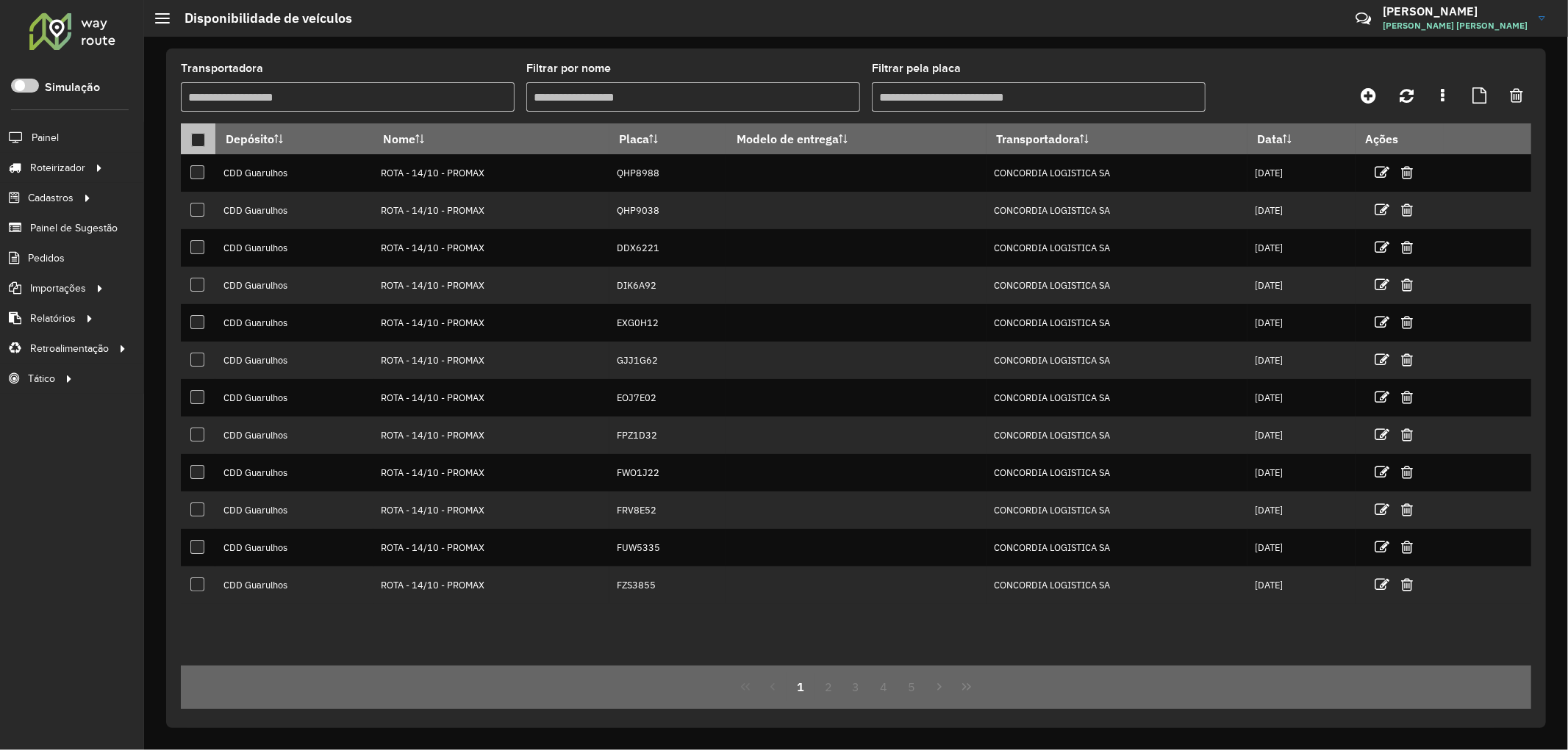
click at [194, 142] on div at bounding box center [198, 140] width 14 height 14
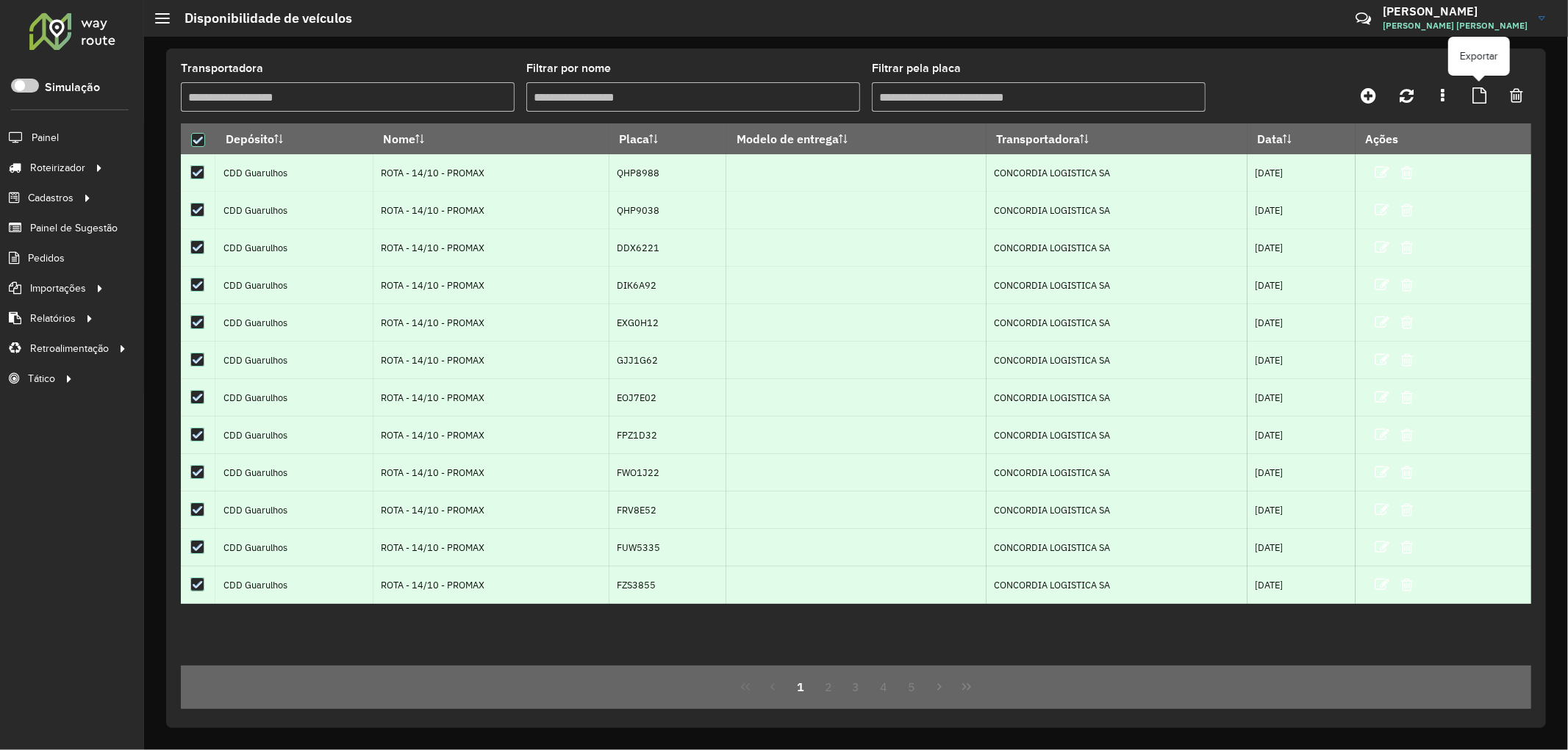
click at [1487, 89] on link at bounding box center [1480, 95] width 32 height 26
